Goal: Task Accomplishment & Management: Manage account settings

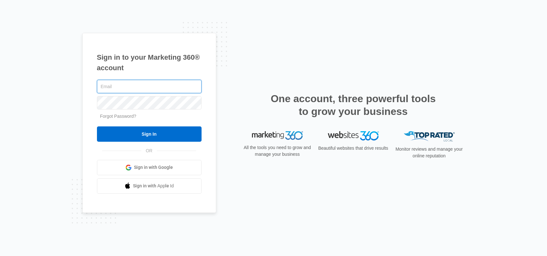
click at [142, 86] on input "text" at bounding box center [149, 86] width 105 height 13
type input "jose@ajhvacsystems.com"
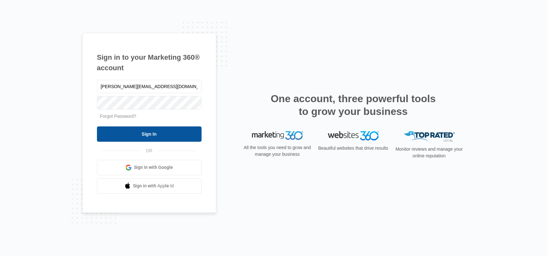
click at [134, 131] on input "Sign In" at bounding box center [149, 133] width 105 height 15
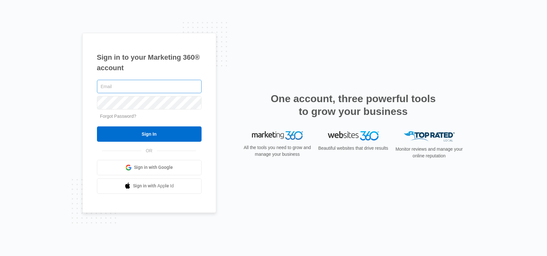
click at [165, 92] on input "text" at bounding box center [149, 86] width 105 height 13
type input "jose@ajhvacsystems.com"
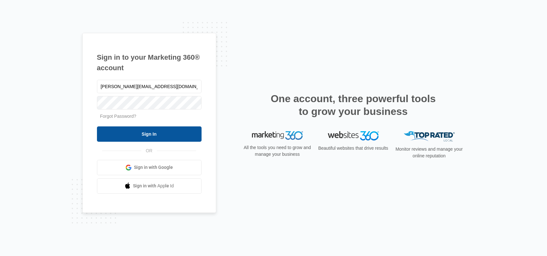
click at [154, 128] on input "Sign In" at bounding box center [149, 133] width 105 height 15
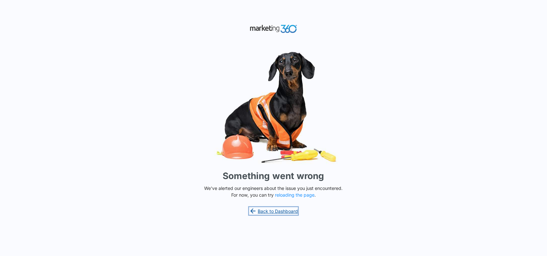
click at [258, 211] on link "Back to Dashboard" at bounding box center [273, 211] width 49 height 8
click at [263, 212] on link "Back to Dashboard" at bounding box center [273, 211] width 49 height 8
click at [290, 194] on button "reloading the page" at bounding box center [295, 194] width 40 height 5
click at [288, 195] on button "reloading the page" at bounding box center [295, 194] width 40 height 5
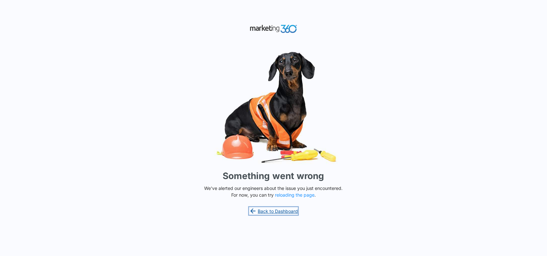
click at [256, 209] on icon at bounding box center [253, 211] width 8 height 8
click at [357, 104] on img at bounding box center [273, 107] width 191 height 119
click at [190, 142] on img at bounding box center [273, 107] width 191 height 119
click at [276, 209] on link "Back to Dashboard" at bounding box center [273, 211] width 49 height 8
click at [277, 208] on link "Back to Dashboard" at bounding box center [273, 211] width 49 height 8
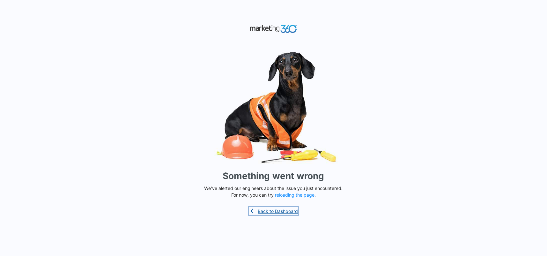
click at [277, 208] on link "Back to Dashboard" at bounding box center [273, 211] width 49 height 8
